Goal: Information Seeking & Learning: Compare options

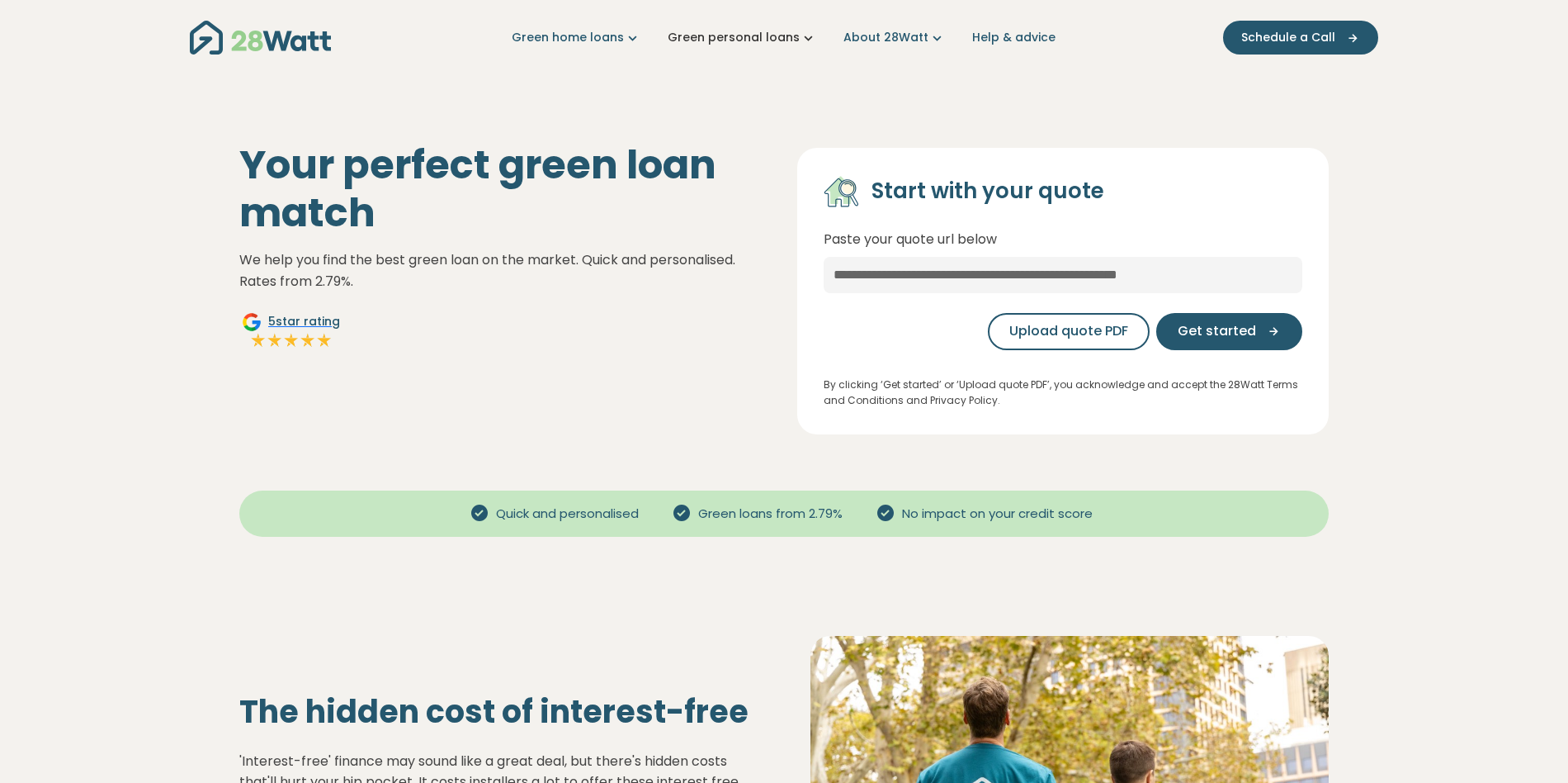
click at [731, 42] on link "Green personal loans" at bounding box center [742, 38] width 150 height 17
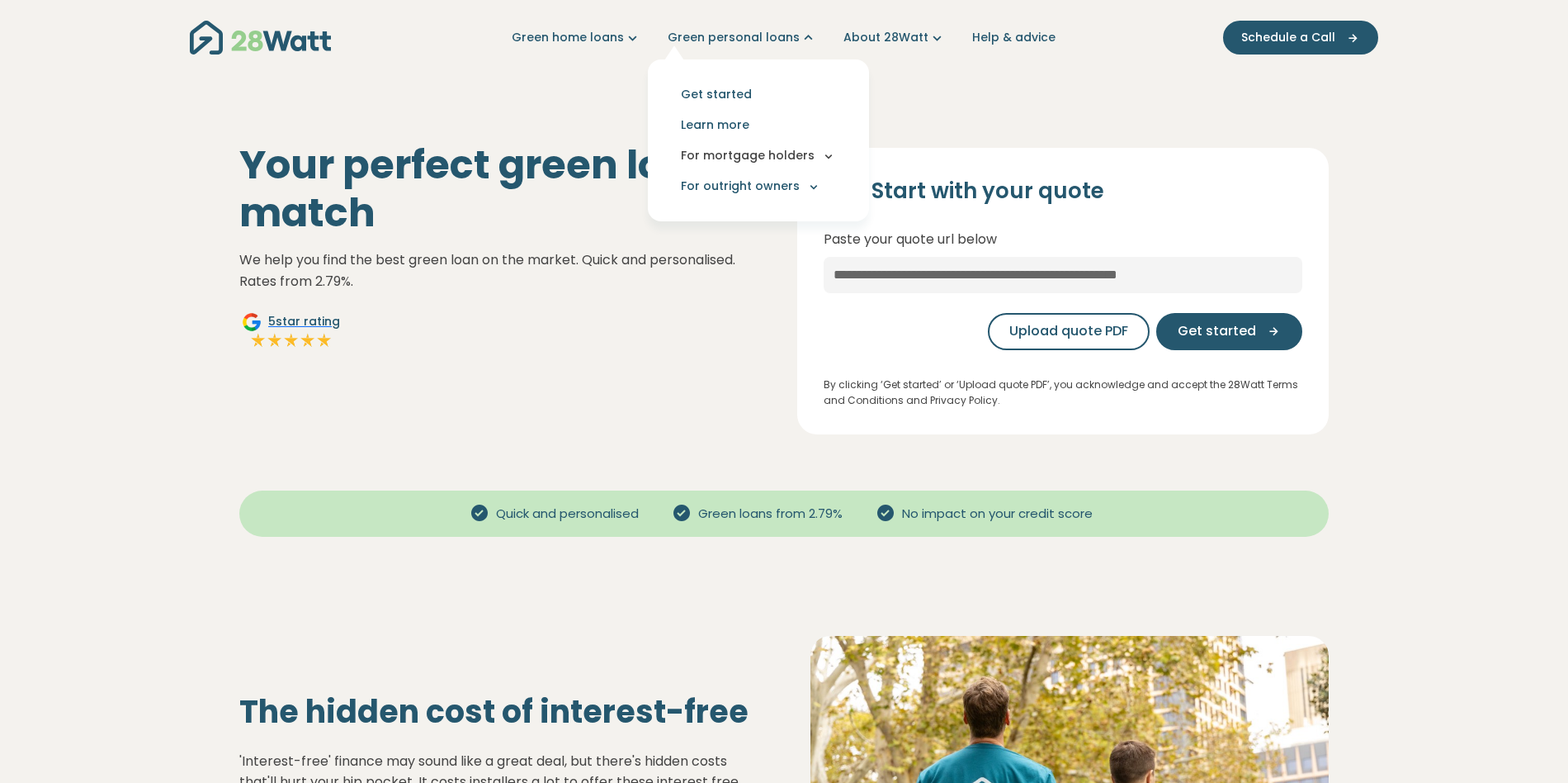
click at [739, 150] on button "For mortgage holders" at bounding box center [758, 156] width 195 height 31
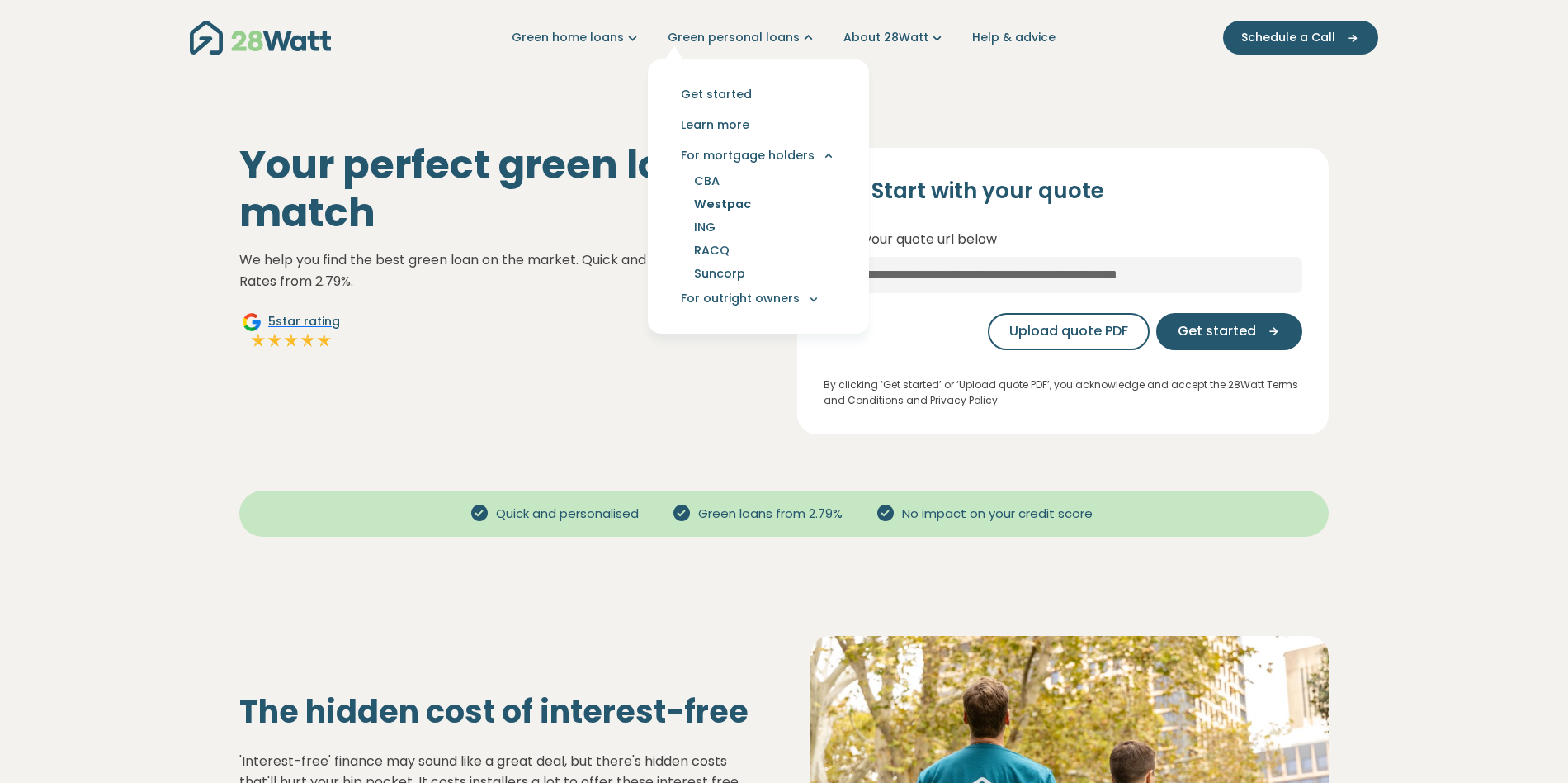
click at [730, 204] on link "Westpac" at bounding box center [723, 204] width 97 height 23
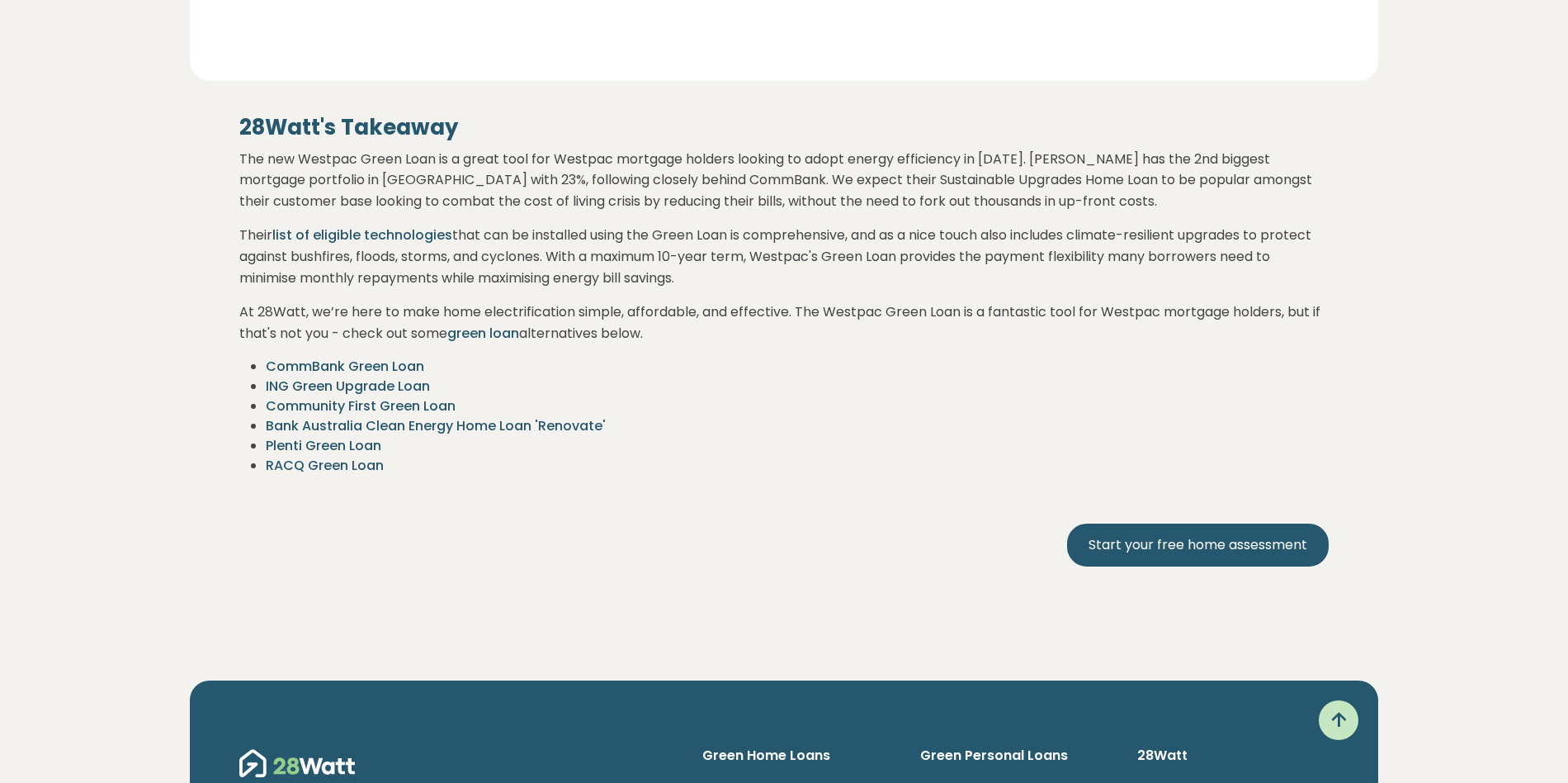
scroll to position [2875, 0]
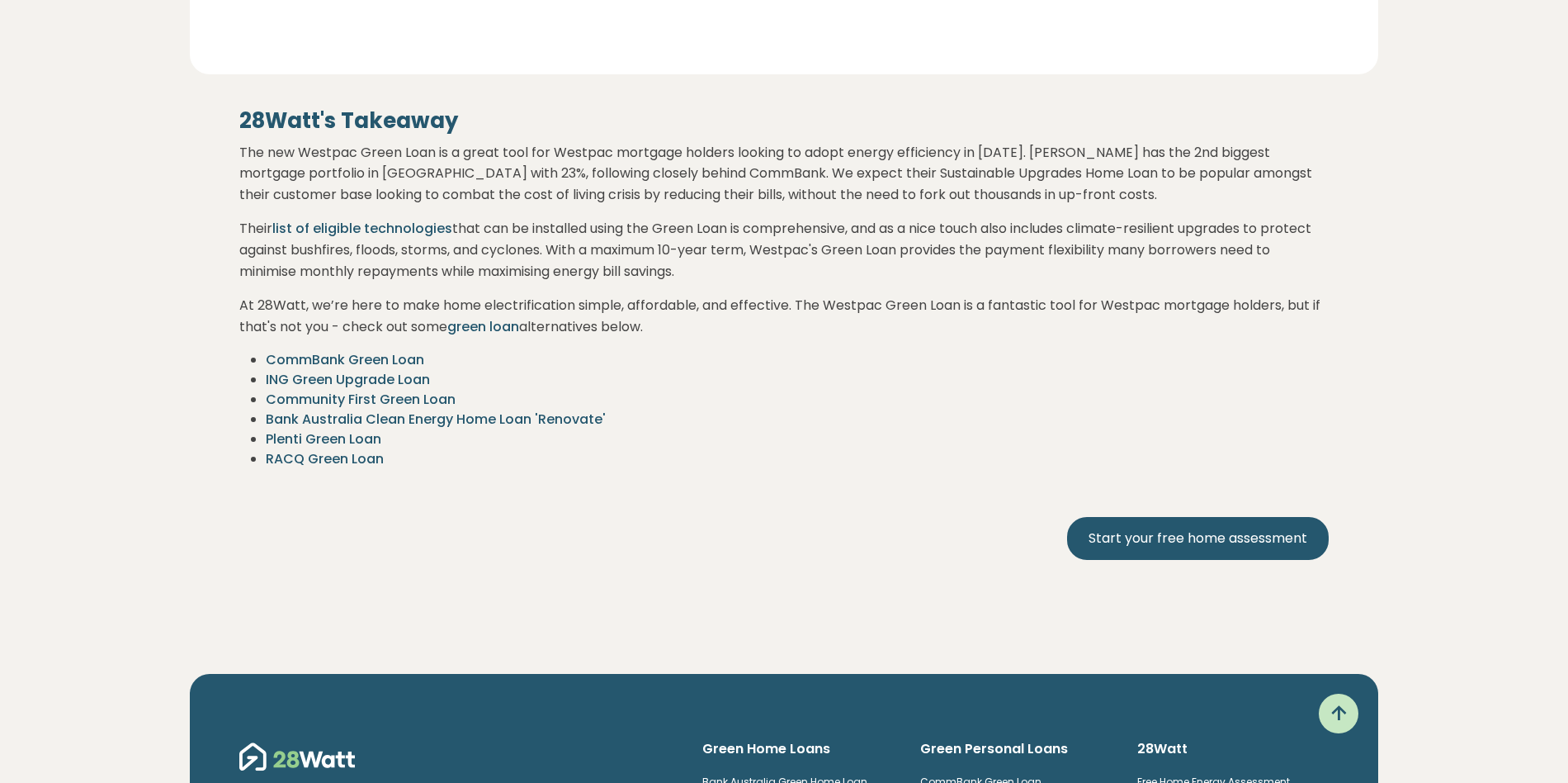
click at [338, 417] on link "Bank Australia Clean Energy Home Loan 'Renovate'" at bounding box center [436, 420] width 340 height 19
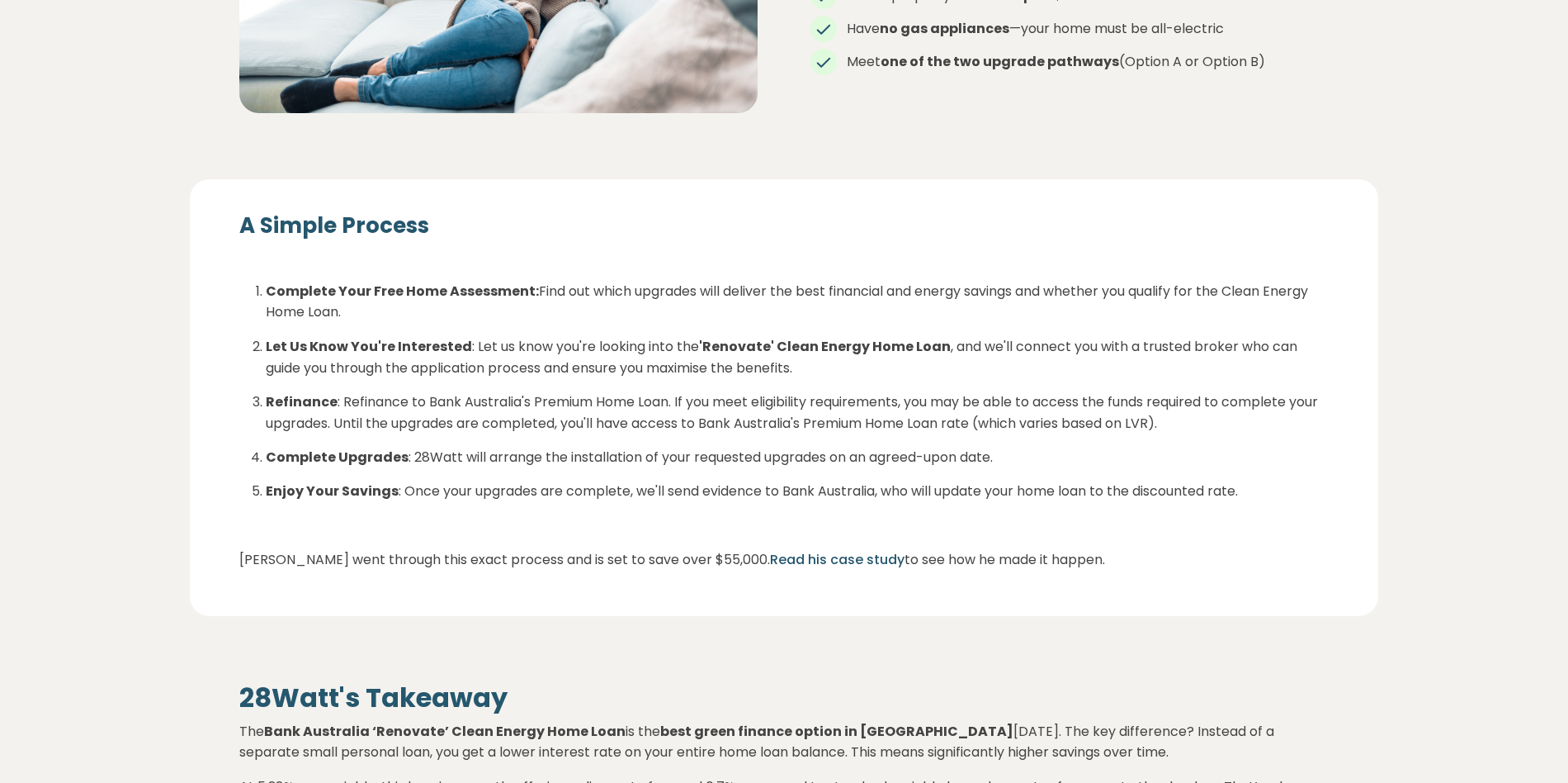
scroll to position [3692, 0]
